Goal: Information Seeking & Learning: Check status

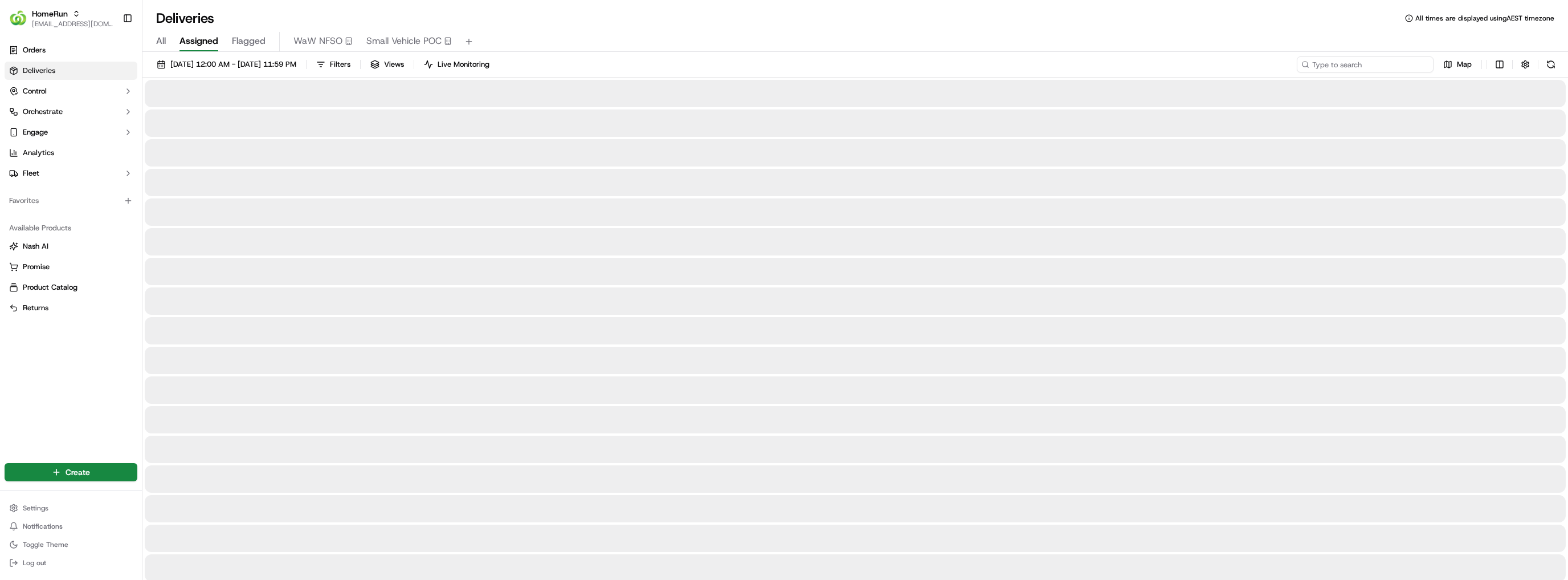
click at [1405, 64] on input at bounding box center [1365, 64] width 136 height 16
paste input "ae7a0d74-7569-4554-9342-f684a5dc9f5d"
type input "ae7a0d74-7569-4554-9342-f684a5dc9f5d"
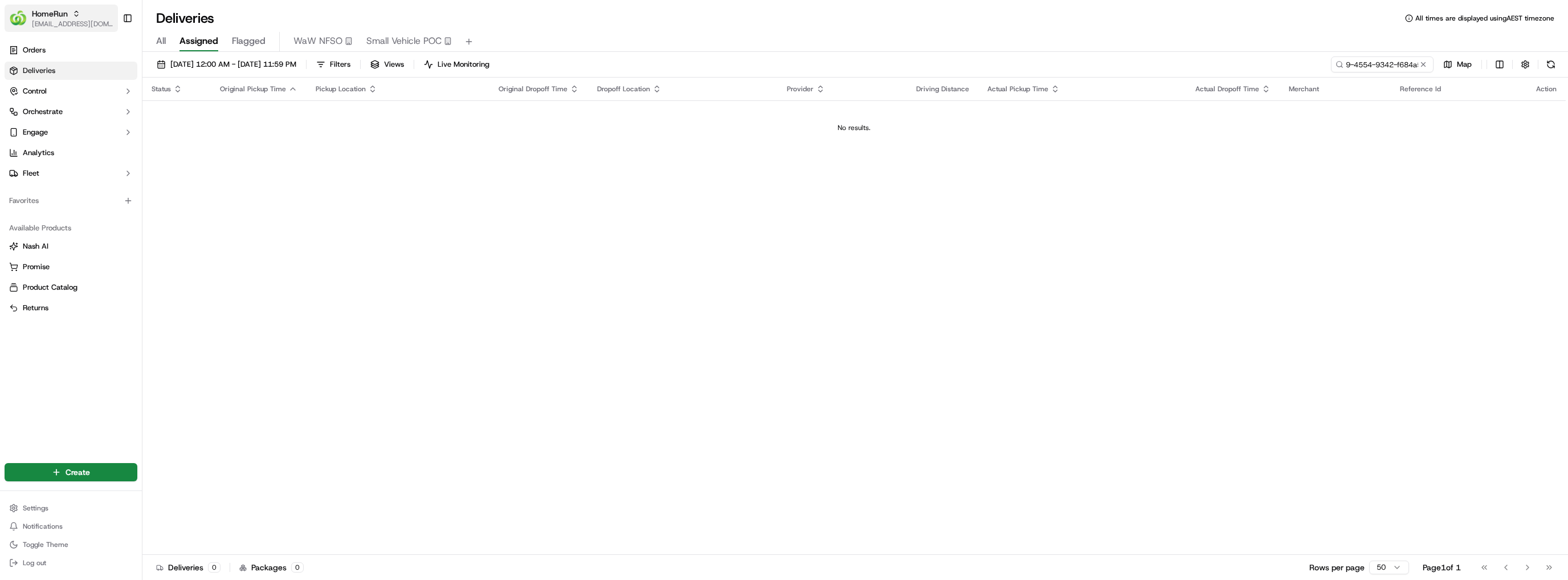
click at [96, 25] on span "[EMAIL_ADDRESS][DOMAIN_NAME]" at bounding box center [73, 23] width 81 height 9
click at [166, 84] on span "MILKRUN" at bounding box center [162, 82] width 31 height 11
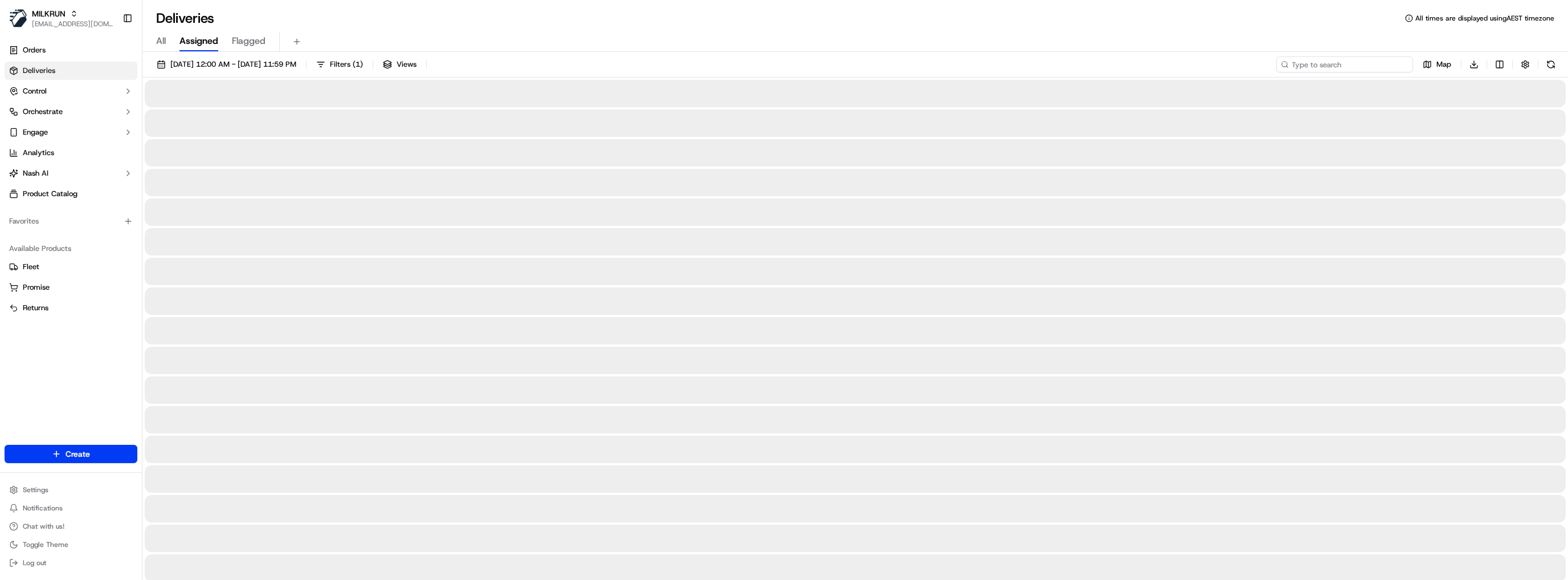
click at [1375, 64] on input at bounding box center [1345, 64] width 136 height 16
paste input "ae7a0d74-7569-4554-9342-f684a5dc9f5d"
type input "ae7a0d74-7569-4554-9342-f684a5dc9f5d"
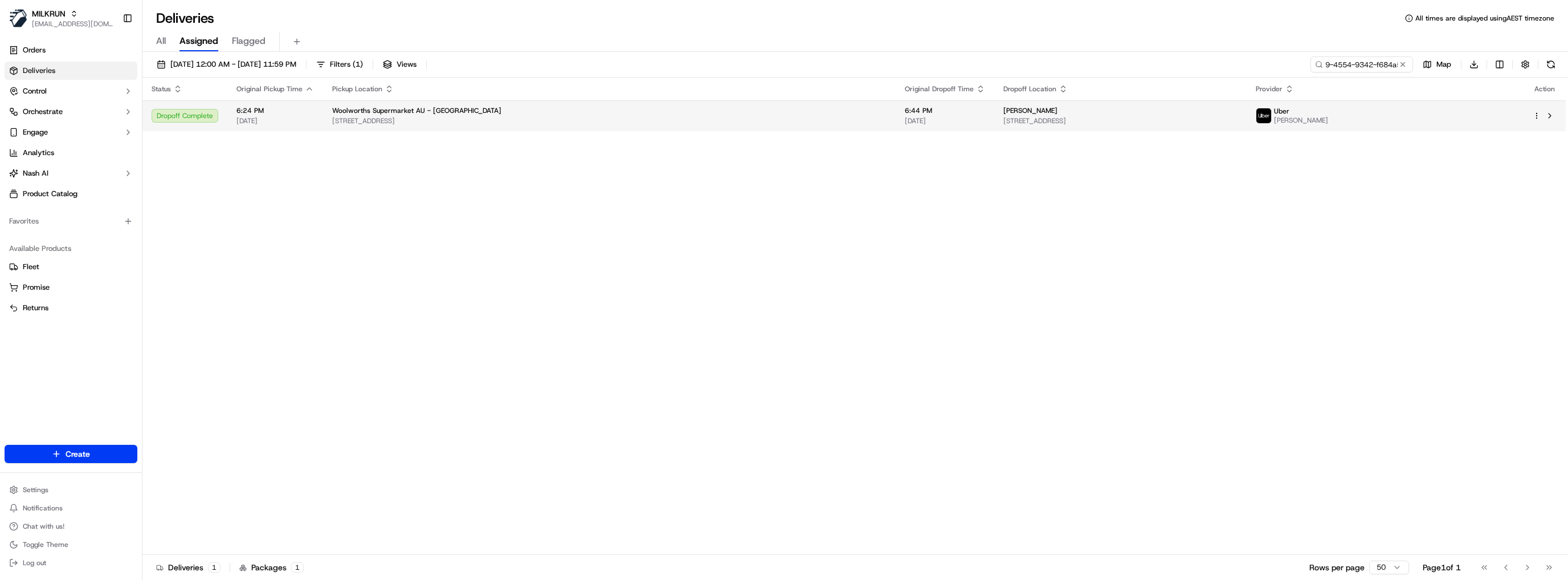
click at [1003, 111] on div "[PERSON_NAME]" at bounding box center [1120, 110] width 234 height 9
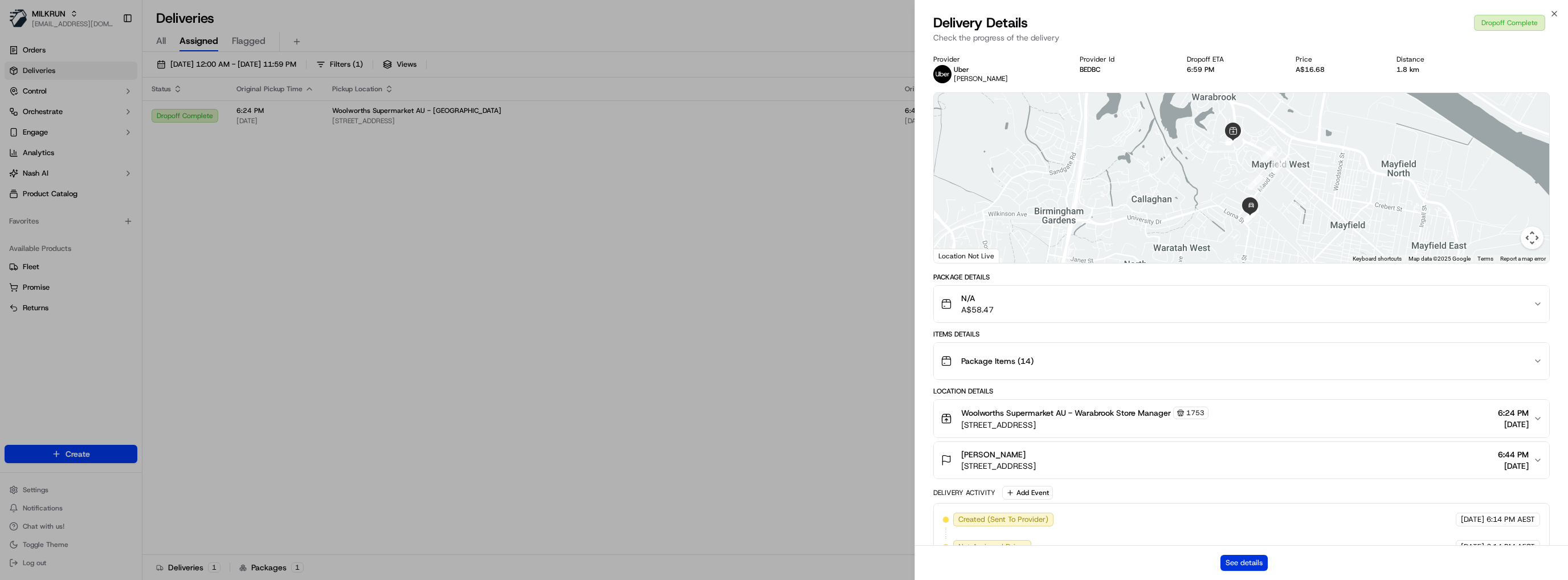
click at [1246, 567] on button "See details" at bounding box center [1244, 563] width 47 height 16
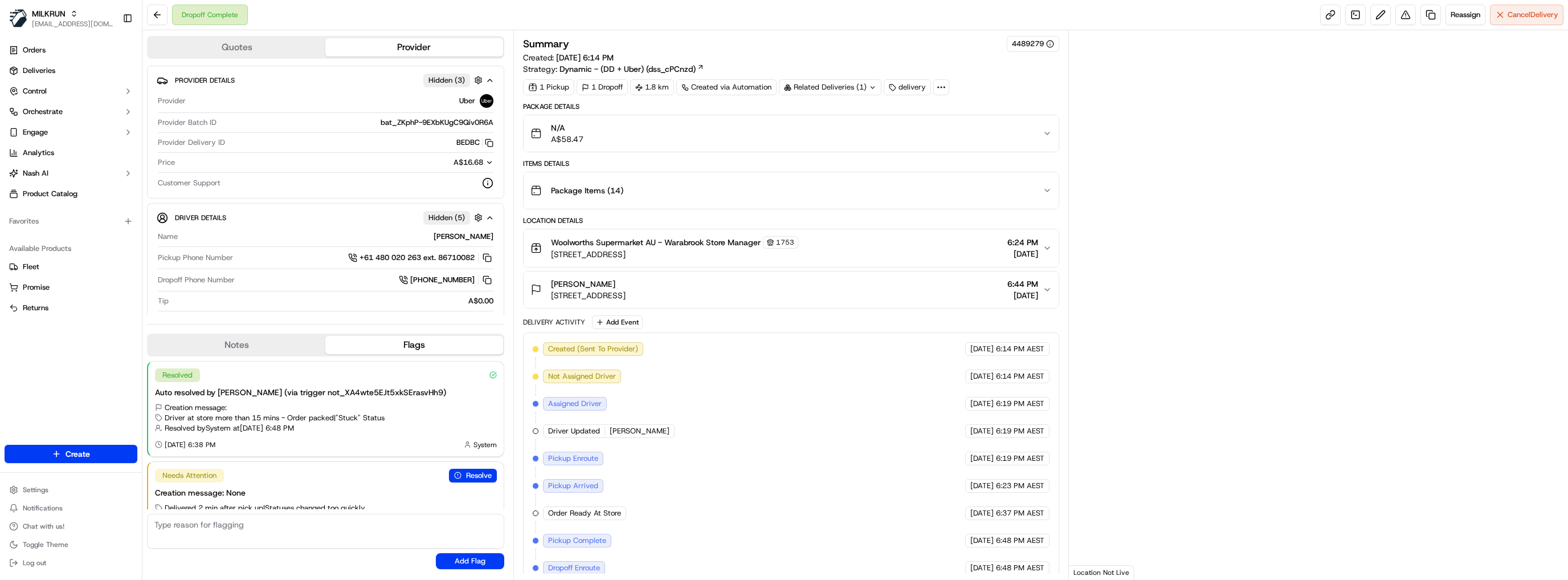
scroll to position [27, 0]
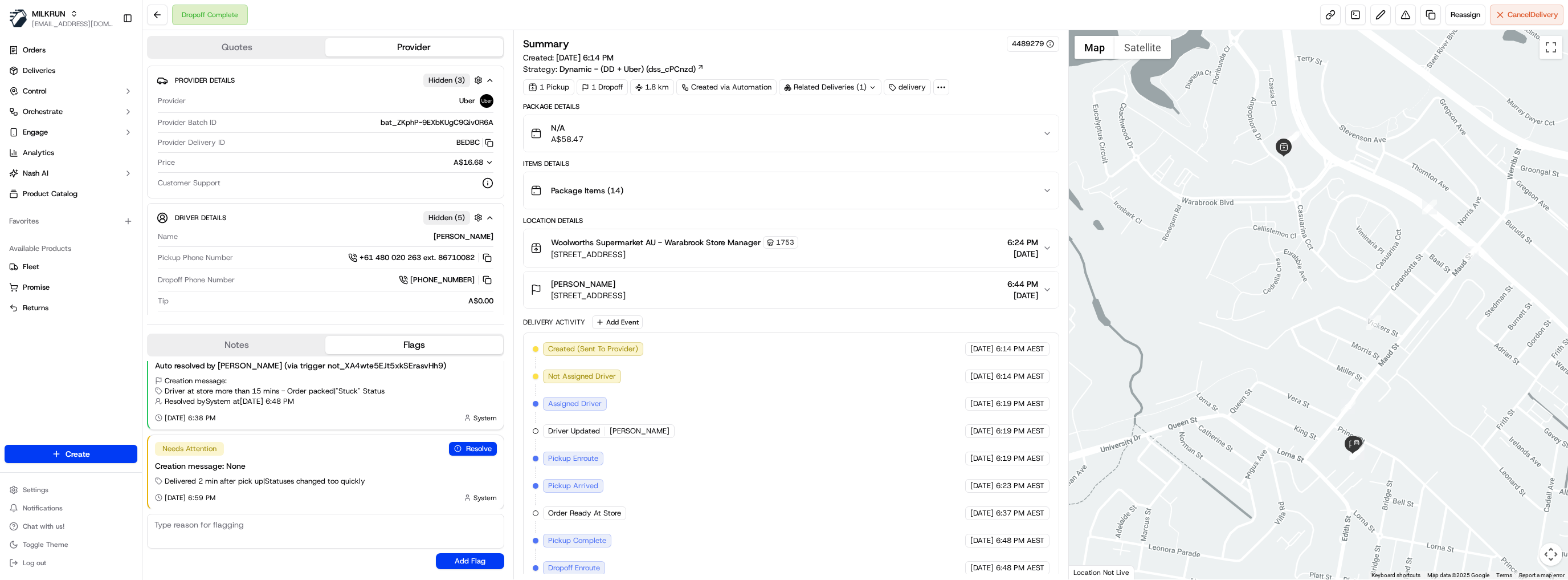
click at [834, 122] on div "N/A A$58.47" at bounding box center [787, 133] width 513 height 23
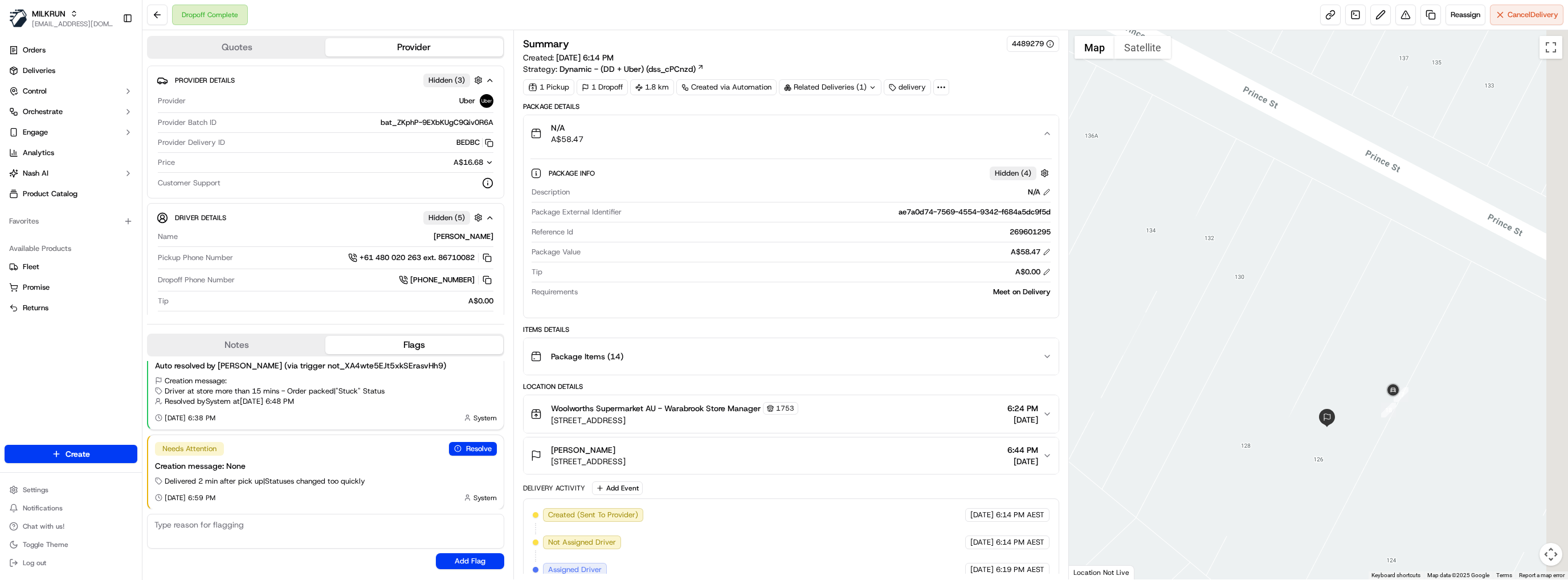
drag, startPoint x: 1397, startPoint y: 450, endPoint x: 1354, endPoint y: 399, distance: 66.7
click at [1354, 399] on div at bounding box center [1319, 304] width 499 height 549
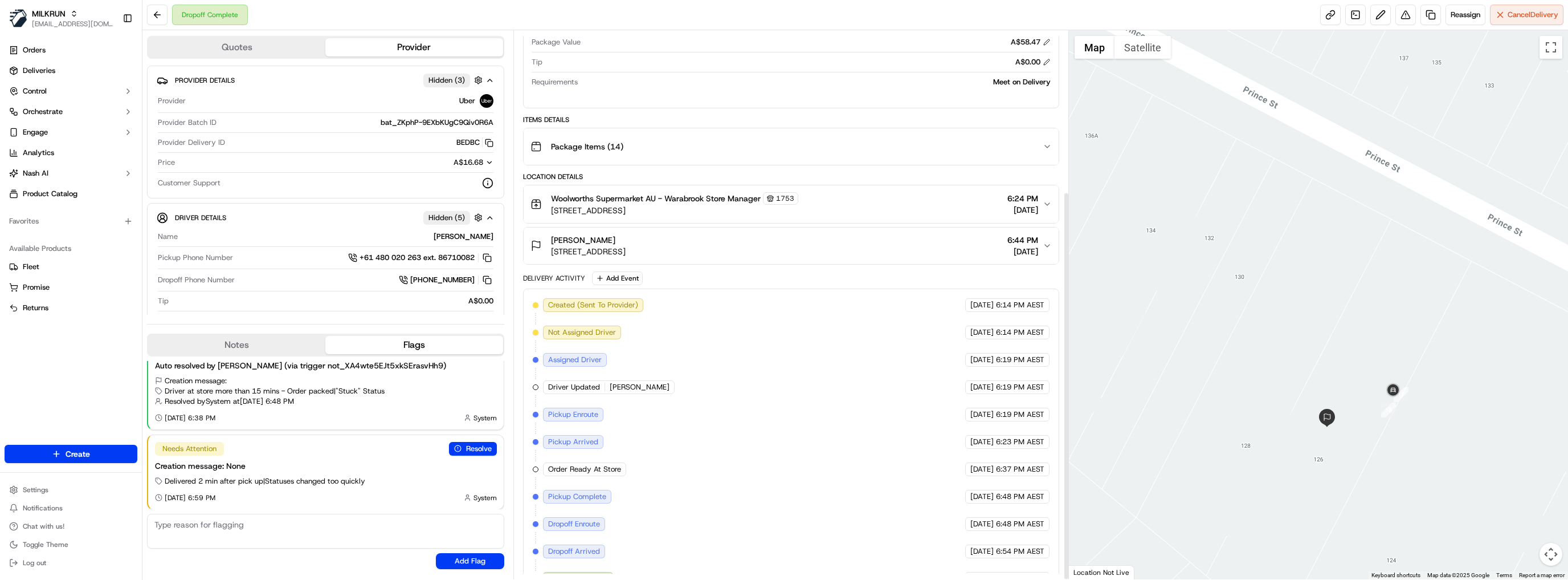
scroll to position [226, 0]
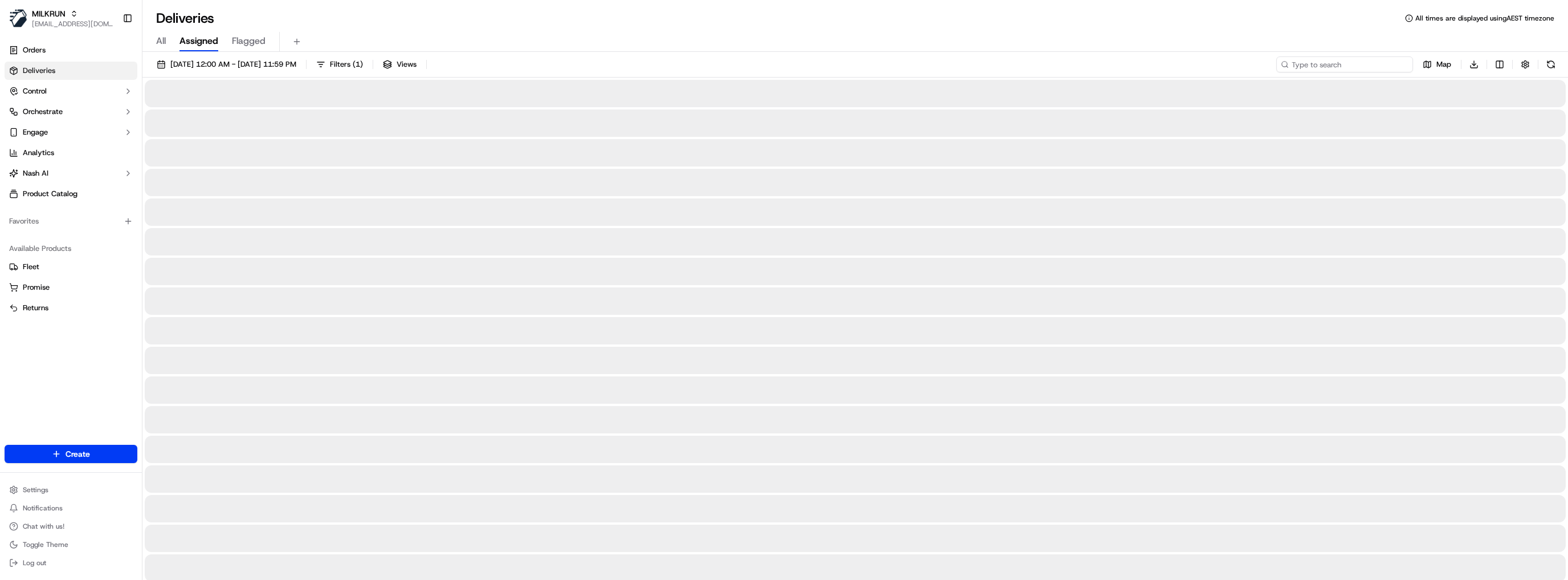
click at [1382, 62] on input at bounding box center [1345, 64] width 136 height 16
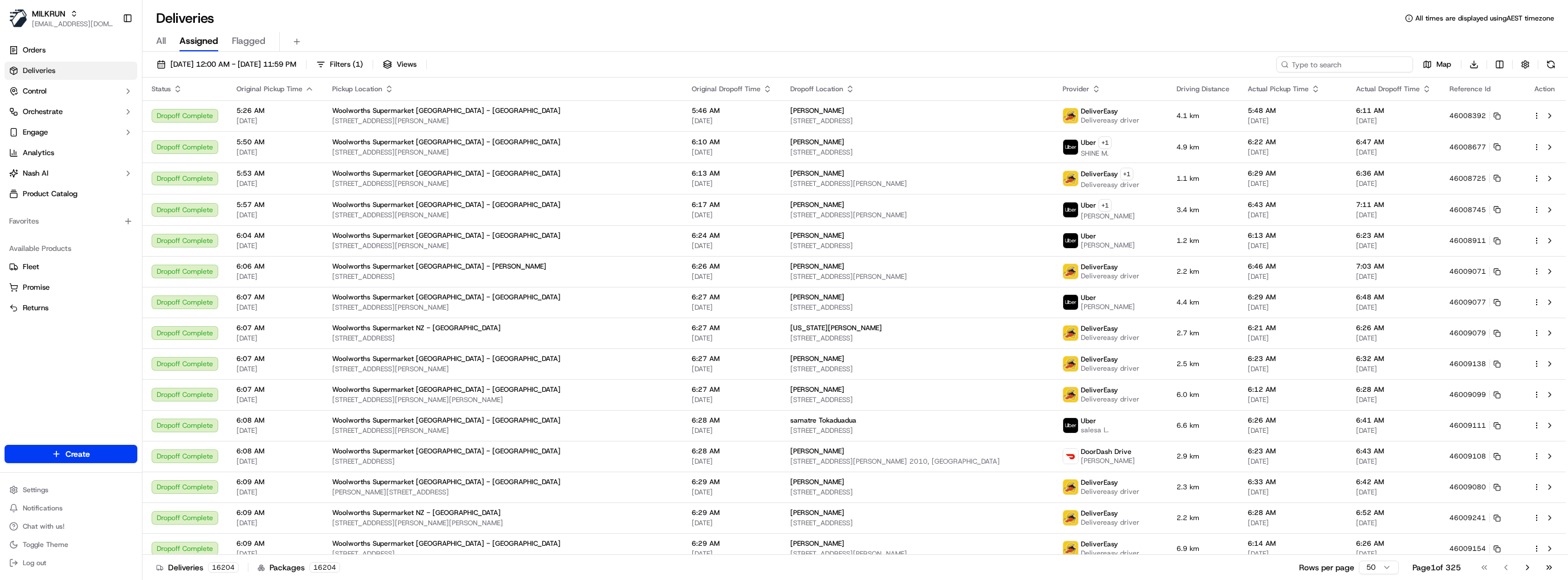
paste input "9201bd39-c6b6-401c-868b-fcc7baf3fab2"
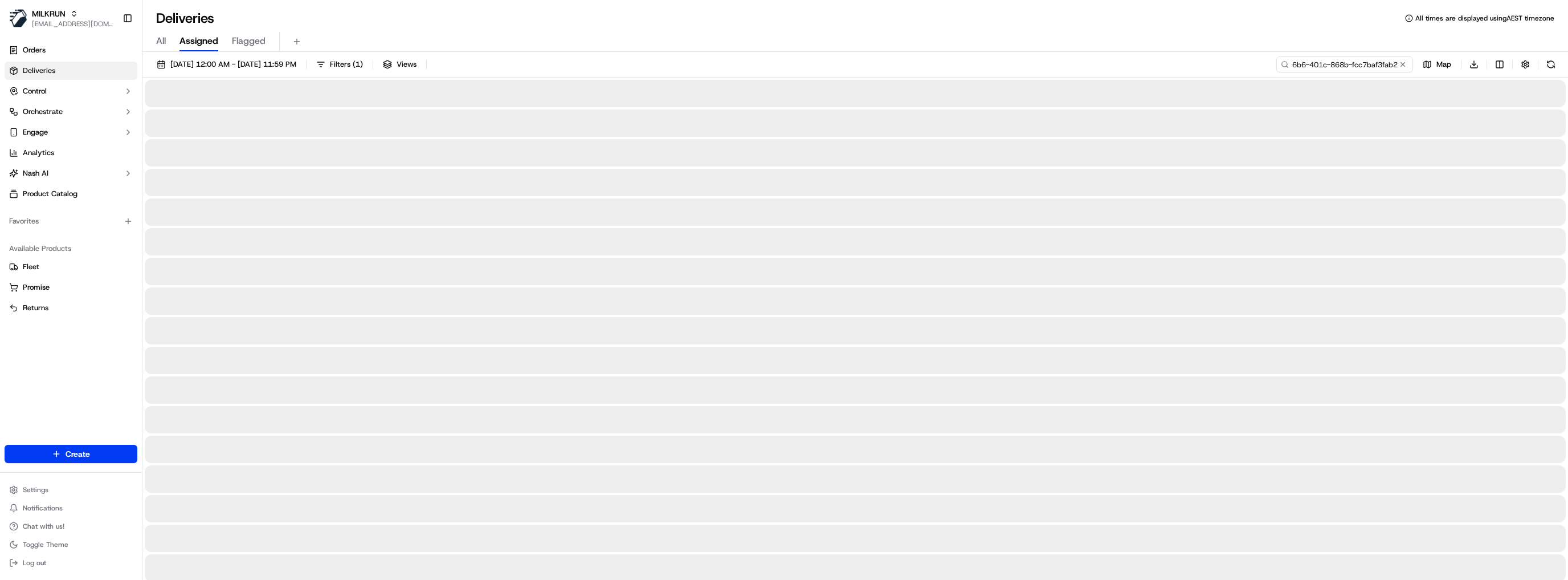
type input "9201bd39-c6b6-401c-868b-fcc7baf3fab2"
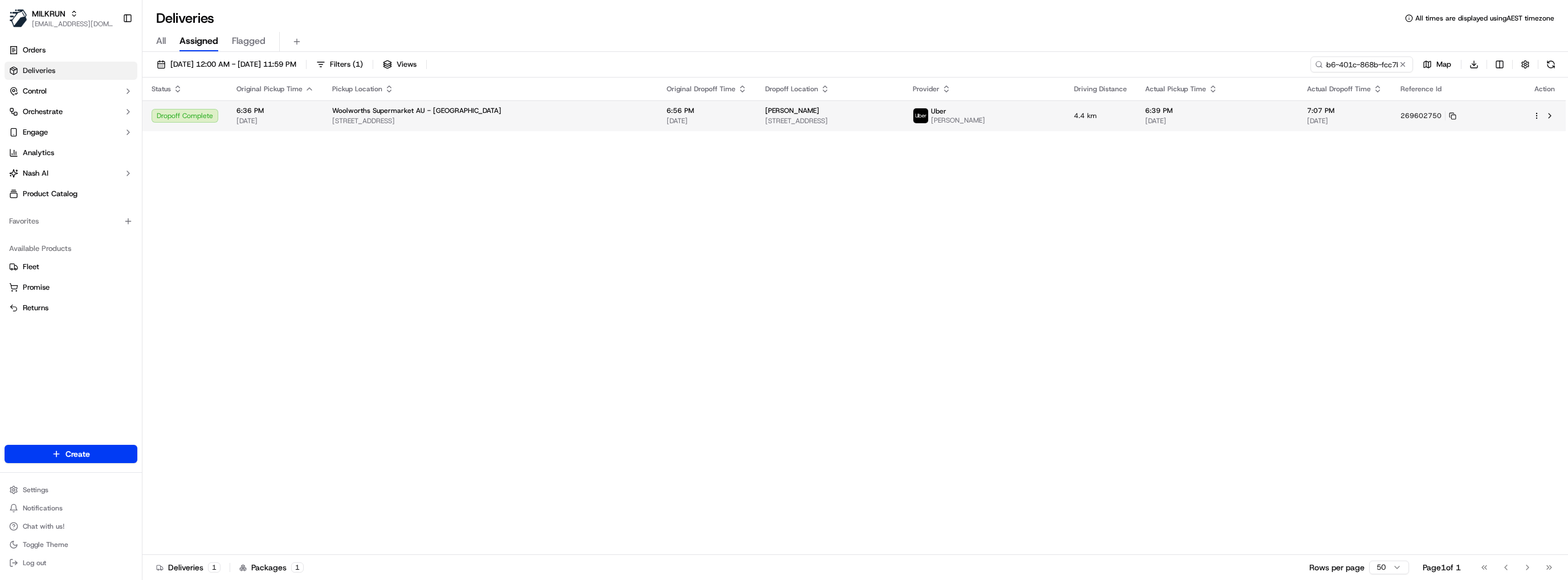
click at [852, 119] on span "[STREET_ADDRESS]" at bounding box center [830, 120] width 130 height 9
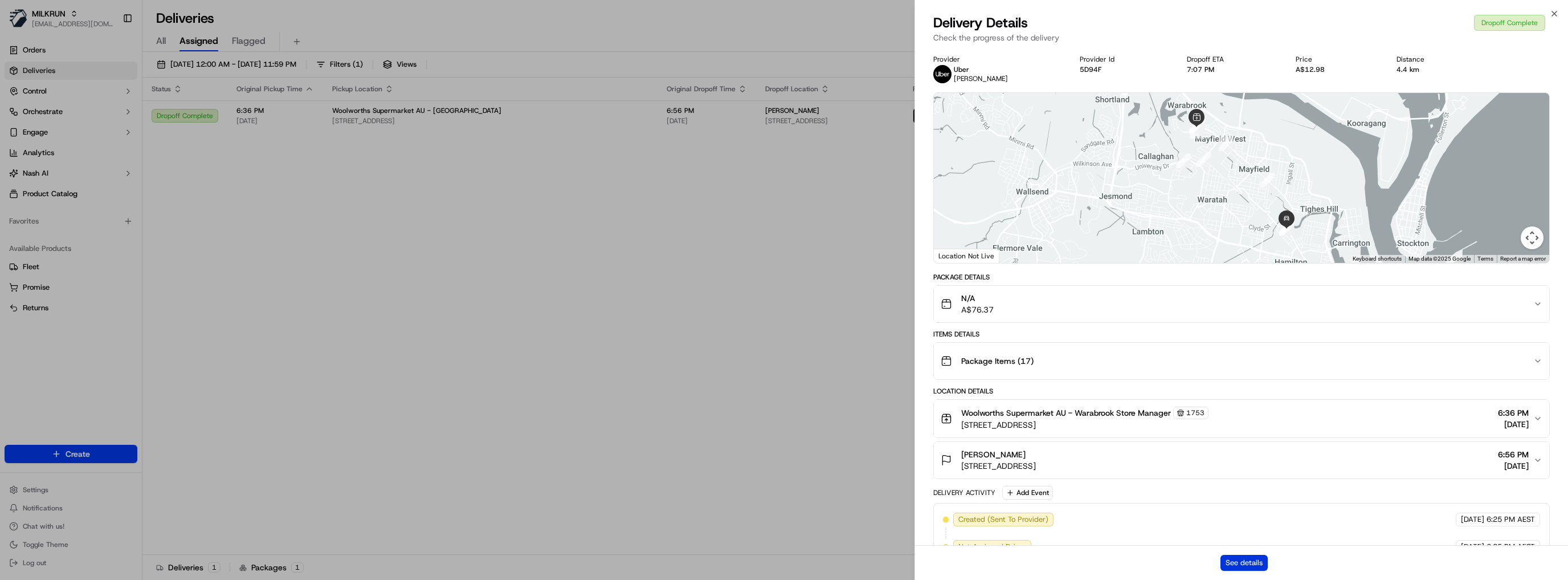
click at [1237, 563] on button "See details" at bounding box center [1244, 563] width 47 height 16
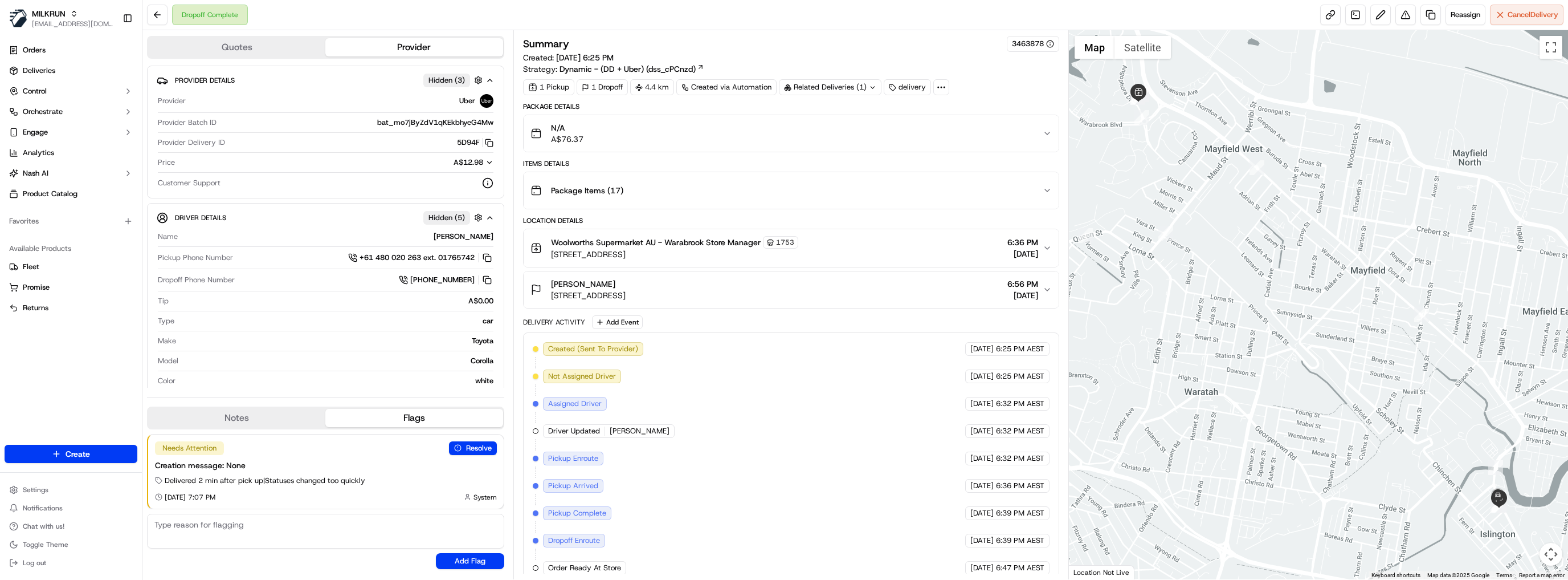
click at [697, 184] on div "Package Items ( 17 )" at bounding box center [787, 190] width 513 height 23
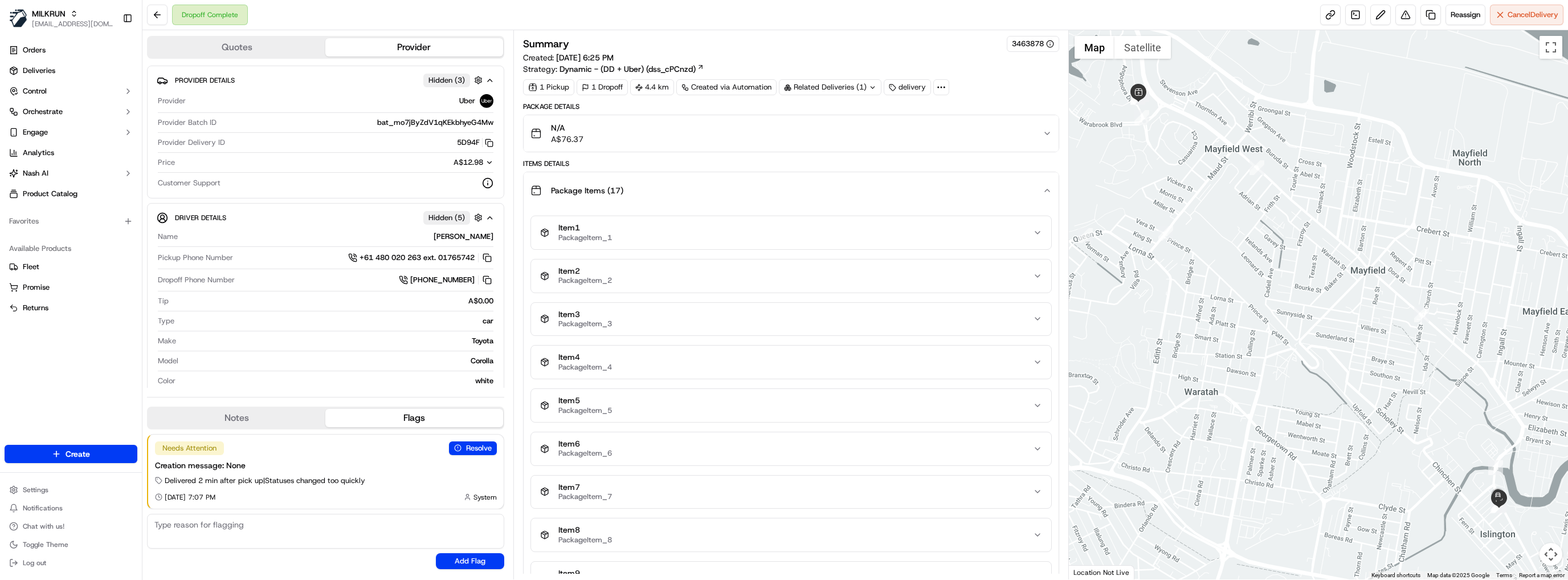
click at [707, 134] on div "N/A A$76.37" at bounding box center [787, 133] width 513 height 23
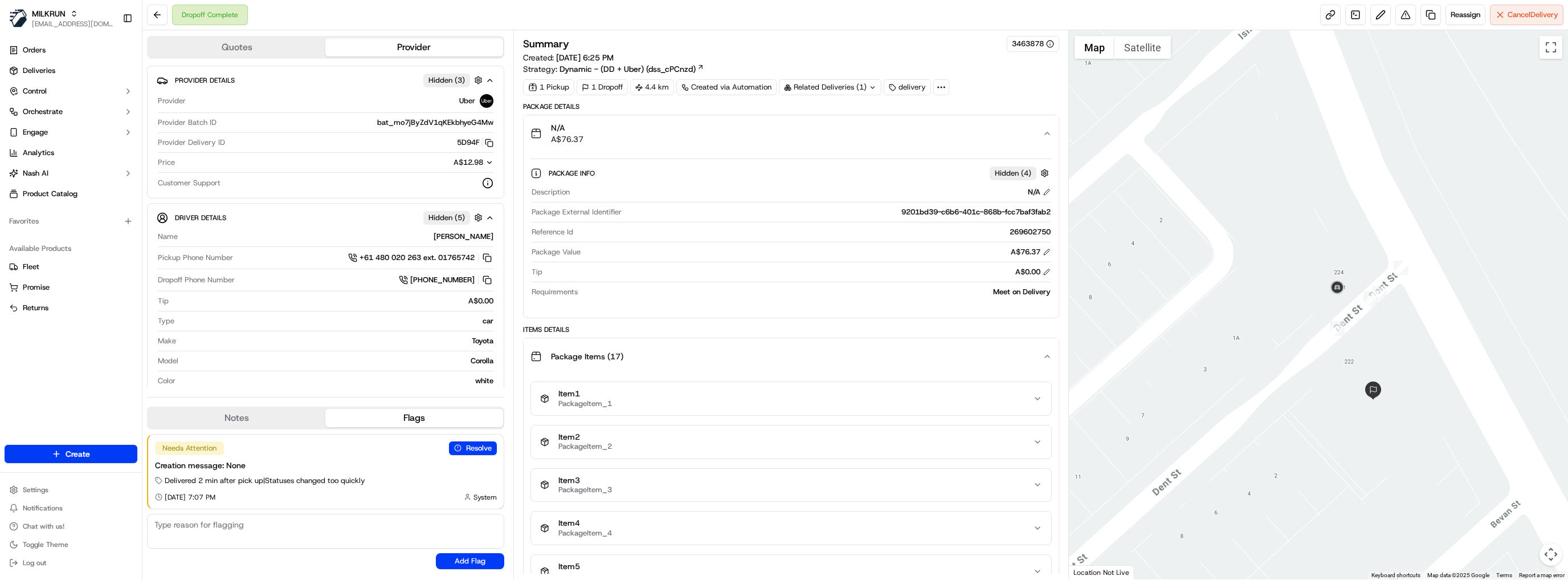
drag, startPoint x: 1511, startPoint y: 458, endPoint x: 1406, endPoint y: 456, distance: 105.0
click at [1406, 456] on div at bounding box center [1319, 304] width 499 height 549
click at [765, 128] on div "N/A A$76.37" at bounding box center [787, 133] width 513 height 23
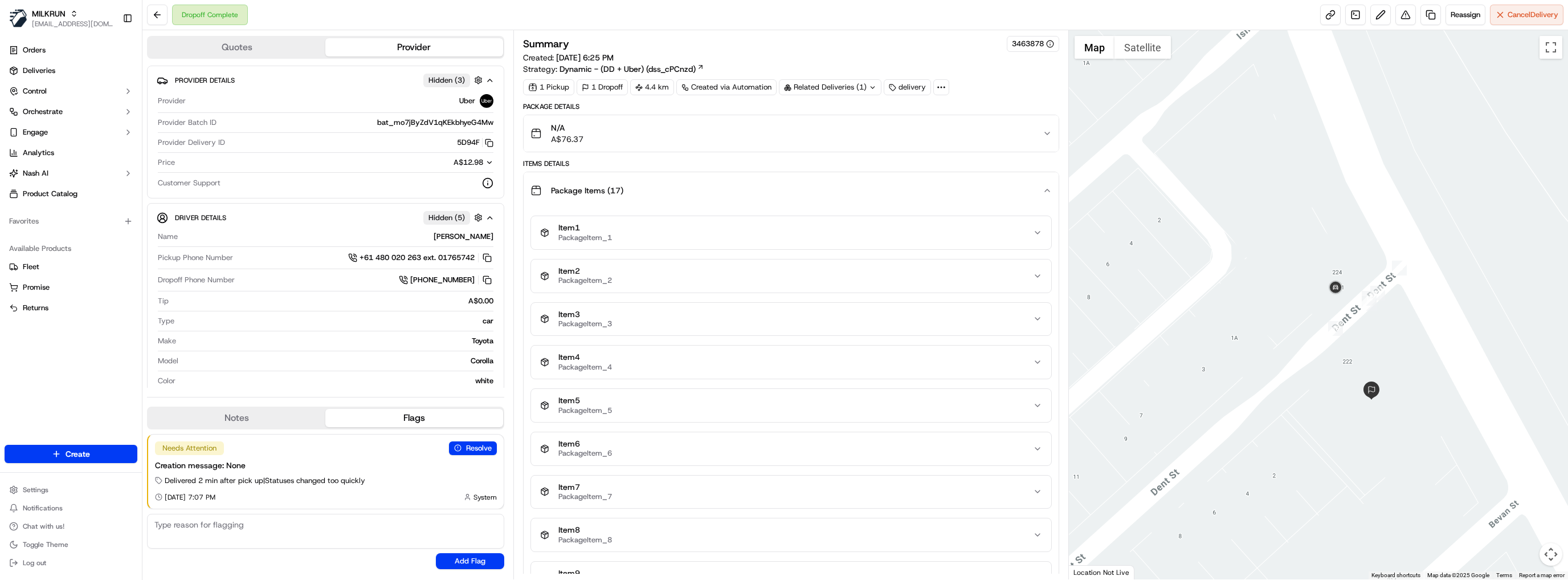
click at [710, 187] on div "Package Items ( 17 )" at bounding box center [787, 190] width 513 height 23
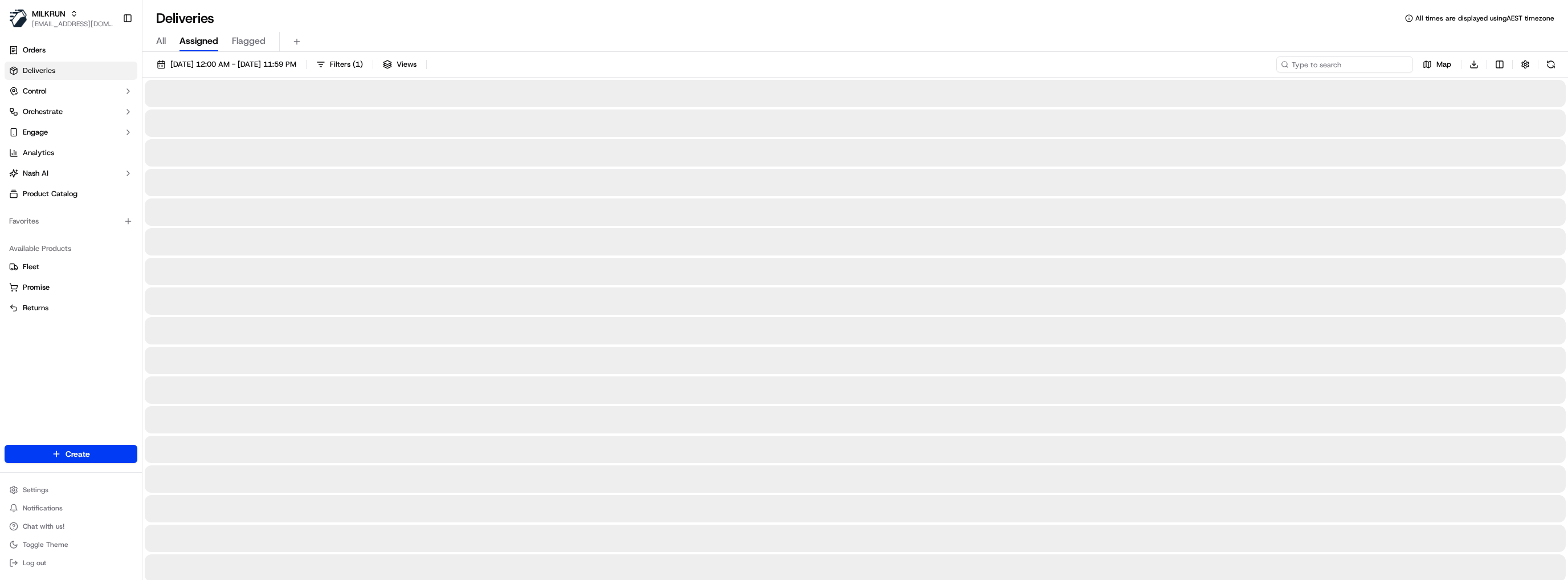
click at [1359, 62] on input at bounding box center [1345, 64] width 136 height 16
paste input "8d2e9fbf-bd6e-457b-92bc-954661874f5c"
type input "8d2e9fbf-bd6e-457b-92bc-954661874f5c"
